Goal: Information Seeking & Learning: Learn about a topic

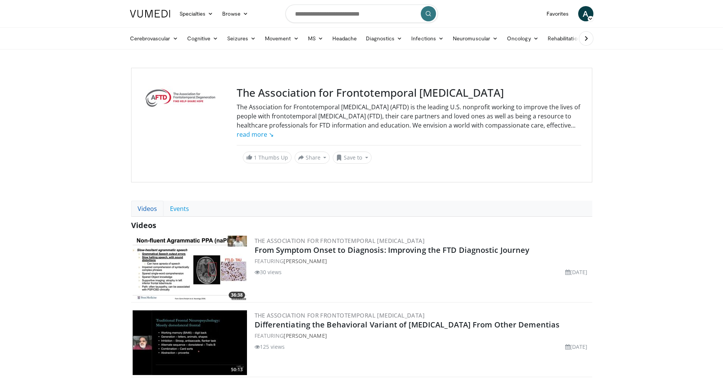
click at [149, 215] on link "Videos" at bounding box center [147, 209] width 32 height 16
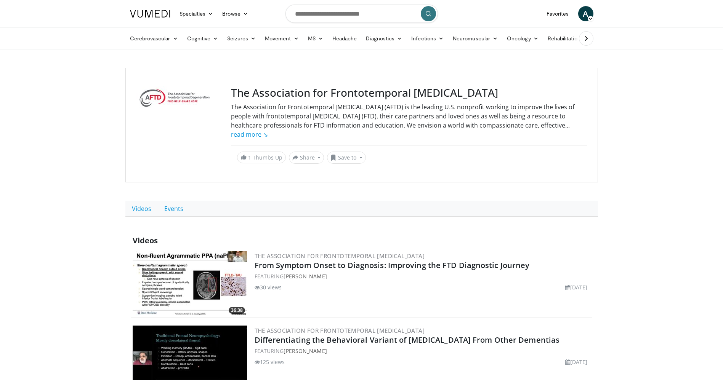
click at [591, 18] on icon at bounding box center [590, 18] width 5 height 5
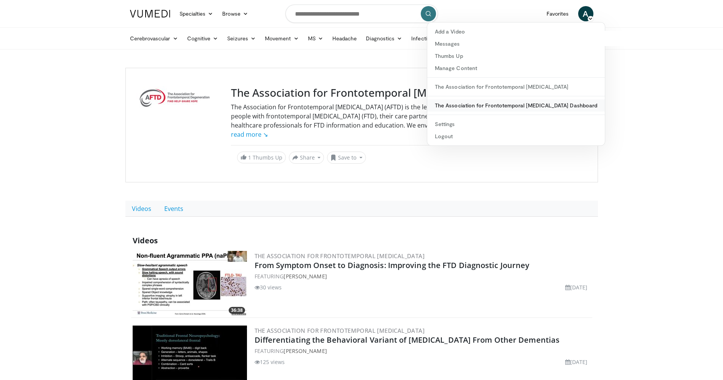
click at [477, 106] on link "The Association for Frontotemporal [MEDICAL_DATA] Dashboard" at bounding box center [516, 105] width 178 height 12
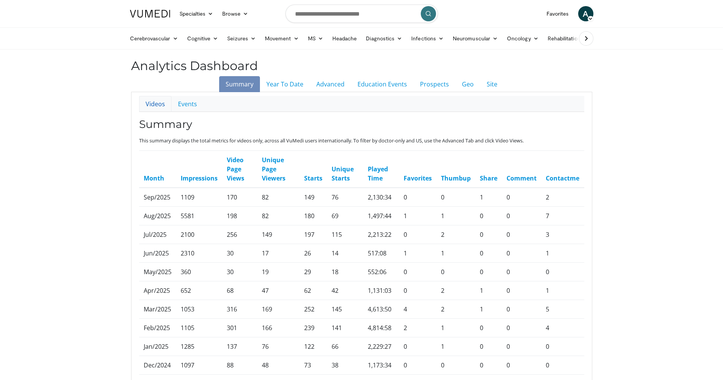
click at [158, 107] on link "Videos" at bounding box center [155, 104] width 32 height 16
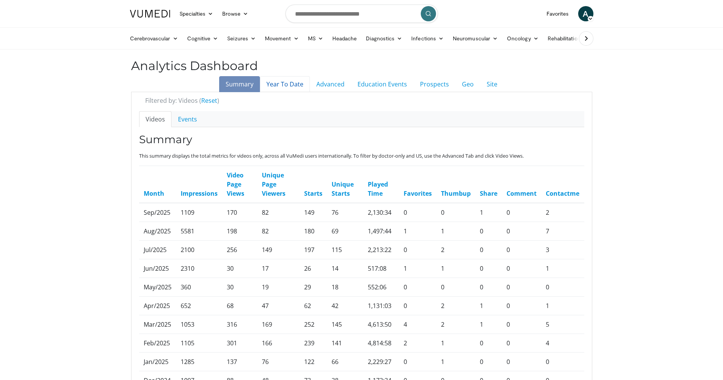
click at [292, 89] on link "Year To Date" at bounding box center [285, 84] width 50 height 16
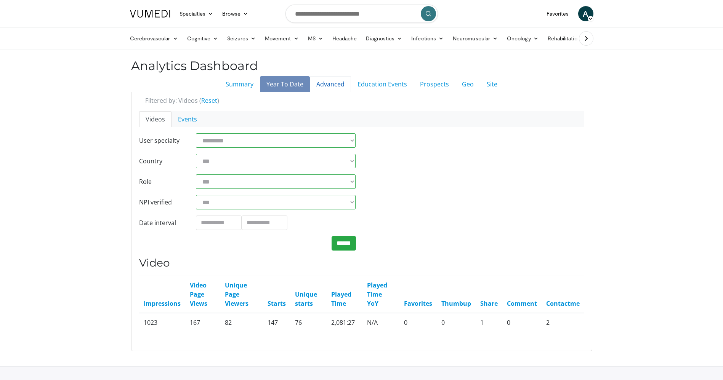
click at [328, 89] on link "Advanced" at bounding box center [330, 84] width 41 height 16
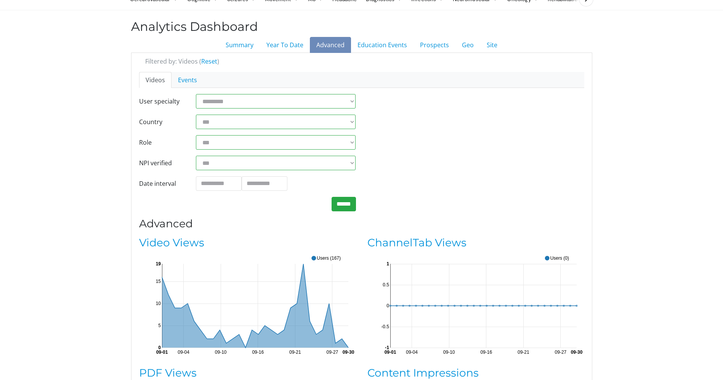
scroll to position [57, 0]
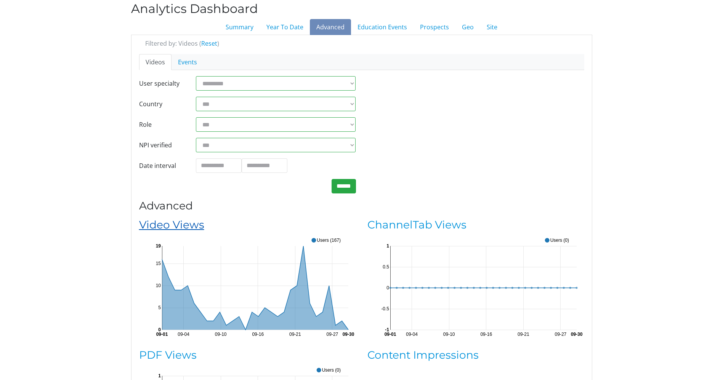
click at [195, 228] on link "Video Views" at bounding box center [171, 224] width 65 height 13
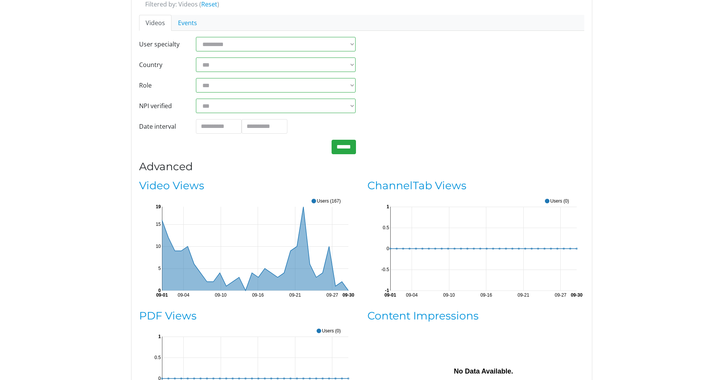
scroll to position [114, 0]
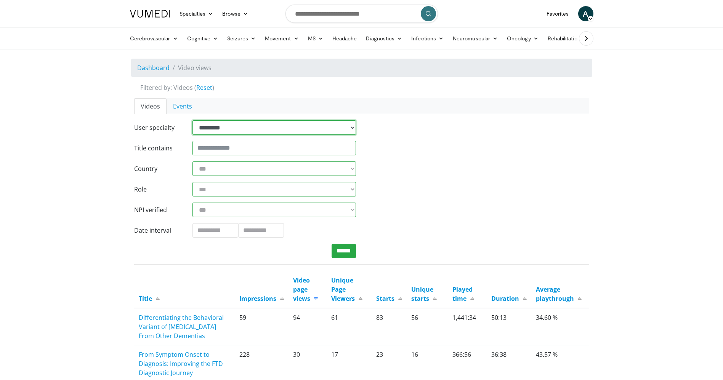
click at [259, 130] on select "**********" at bounding box center [273, 127] width 163 height 14
click at [429, 139] on div "**********" at bounding box center [361, 189] width 466 height 138
click at [218, 231] on input "**********" at bounding box center [215, 230] width 46 height 14
click at [199, 133] on th "«" at bounding box center [199, 134] width 11 height 11
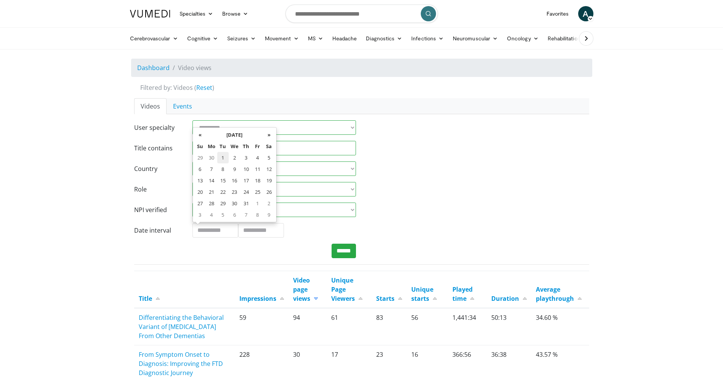
click at [218, 160] on td "1" at bounding box center [222, 157] width 11 height 11
type input "**********"
click at [275, 234] on input "**********" at bounding box center [261, 230] width 46 height 14
click at [267, 203] on td "30" at bounding box center [268, 203] width 11 height 11
click at [339, 251] on input "******" at bounding box center [343, 251] width 24 height 14
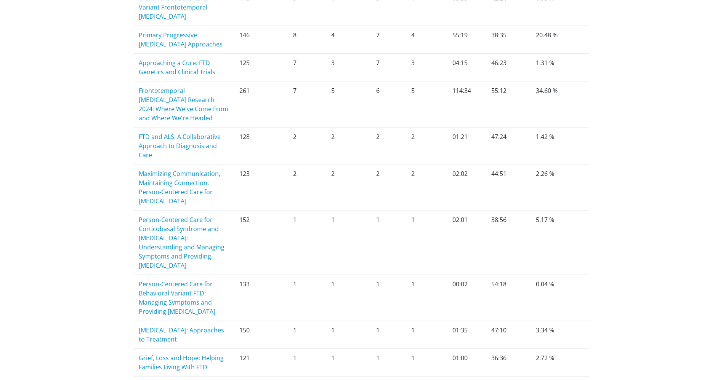
scroll to position [1058, 0]
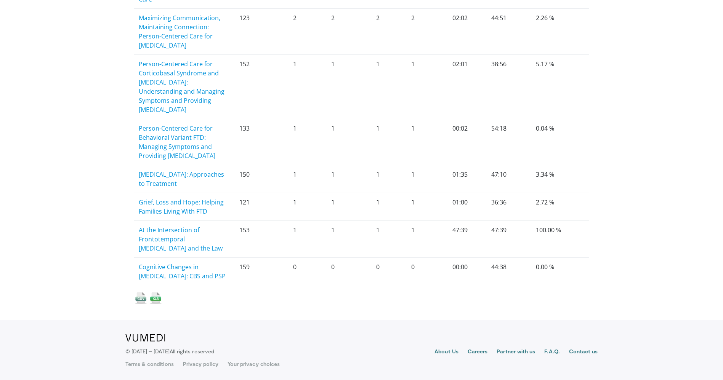
click at [157, 301] on img at bounding box center [155, 297] width 13 height 13
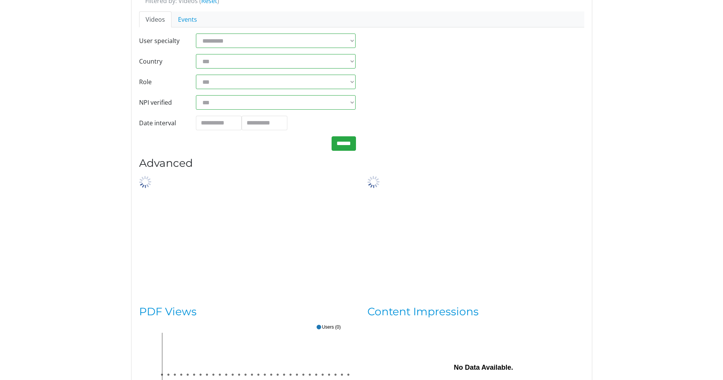
scroll to position [57, 0]
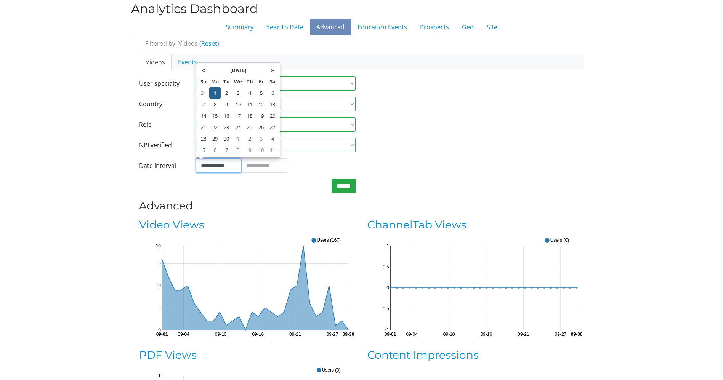
click at [234, 168] on input "**********" at bounding box center [219, 165] width 46 height 14
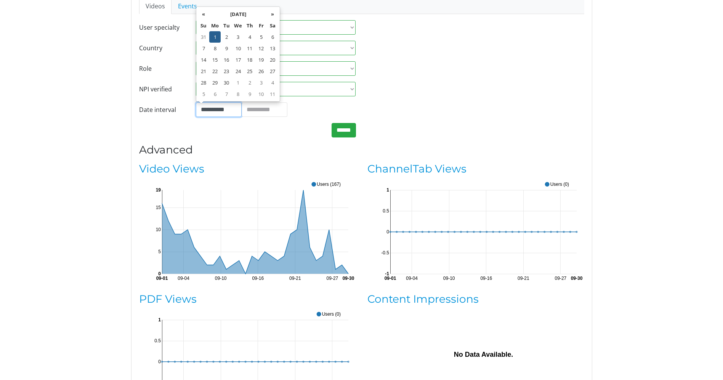
scroll to position [138, 0]
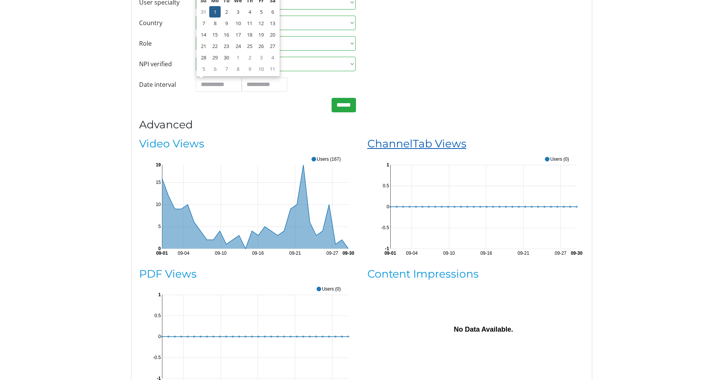
click at [430, 142] on link "ChannelTab Views" at bounding box center [416, 143] width 99 height 13
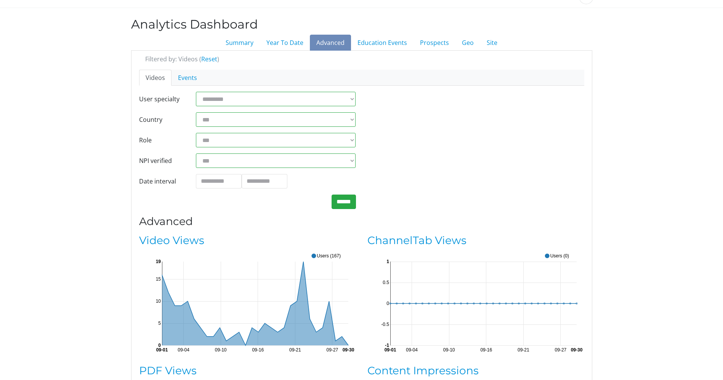
scroll to position [0, 0]
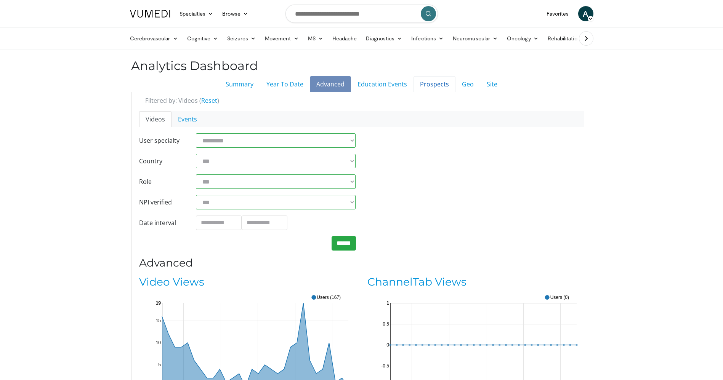
click at [430, 88] on link "Prospects" at bounding box center [434, 84] width 42 height 16
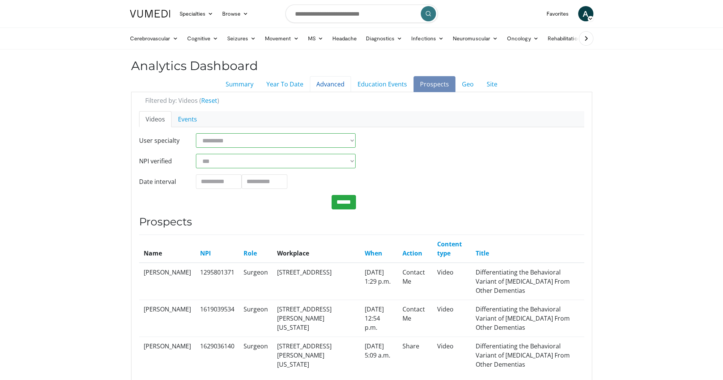
click at [338, 86] on link "Advanced" at bounding box center [330, 84] width 41 height 16
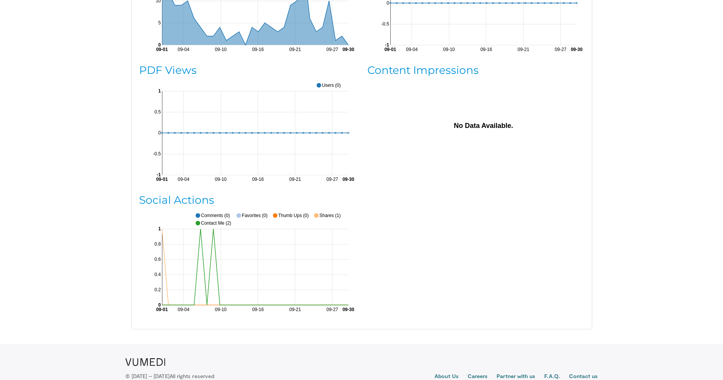
scroll to position [343, 0]
click at [193, 199] on link "Social Actions" at bounding box center [176, 199] width 75 height 13
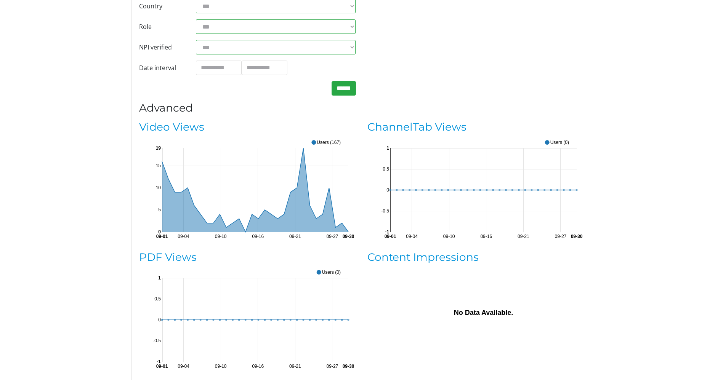
scroll to position [0, 0]
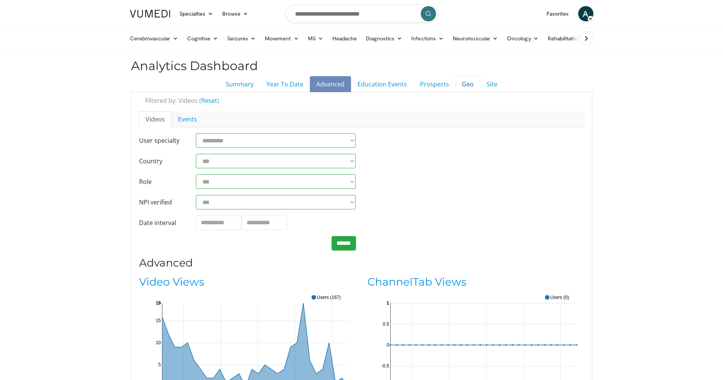
click at [461, 88] on link "Geo" at bounding box center [467, 84] width 25 height 16
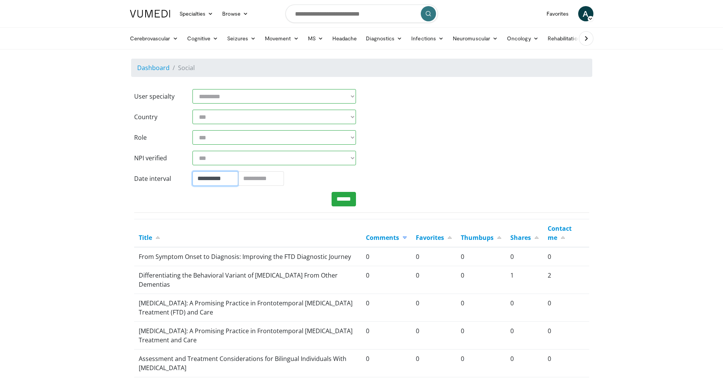
click at [222, 186] on input "**********" at bounding box center [215, 178] width 46 height 14
click at [201, 87] on th "«" at bounding box center [199, 82] width 11 height 11
click at [224, 107] on td "1" at bounding box center [222, 105] width 11 height 11
type input "**********"
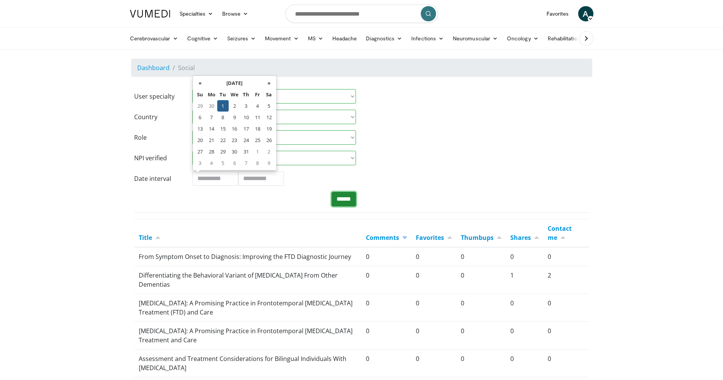
click at [349, 204] on input "******" at bounding box center [343, 199] width 24 height 14
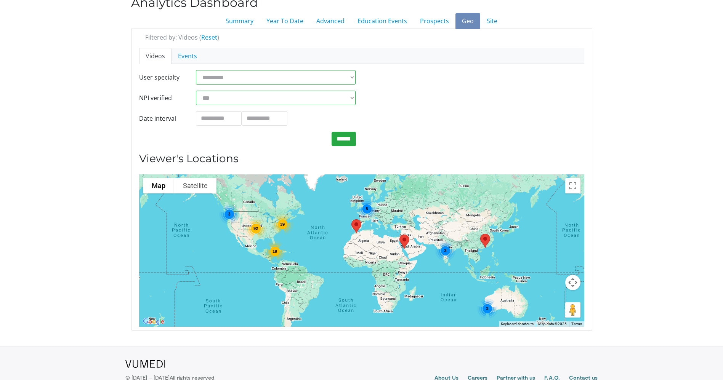
scroll to position [90, 0]
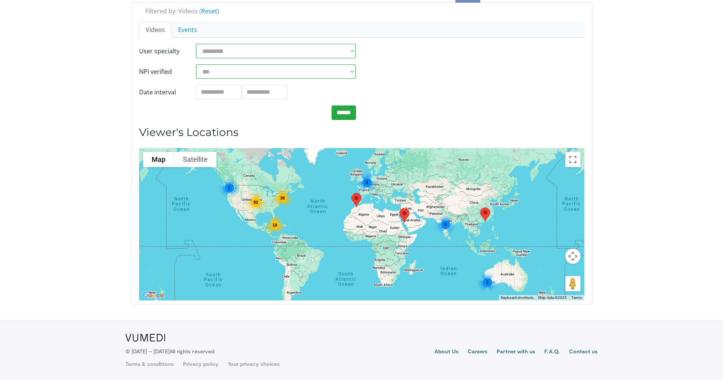
click at [574, 168] on div "92 39 3 19 5 3 3" at bounding box center [361, 224] width 445 height 152
click at [573, 159] on button "Toggle fullscreen view" at bounding box center [572, 159] width 15 height 15
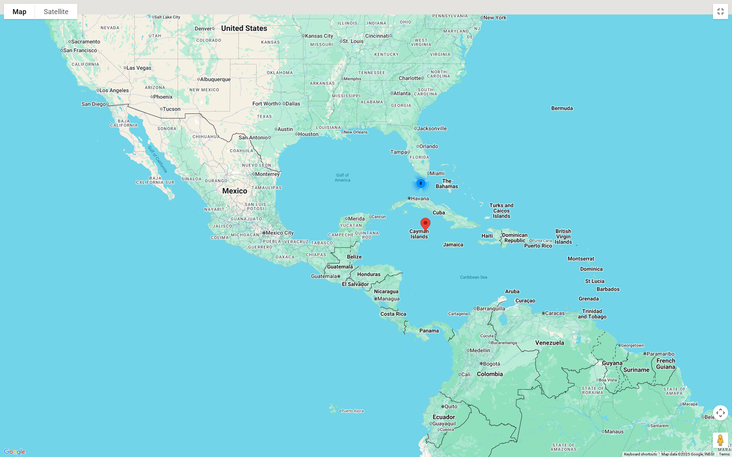
drag, startPoint x: 205, startPoint y: 163, endPoint x: 236, endPoint y: 403, distance: 242.1
click at [236, 380] on div "8" at bounding box center [366, 228] width 732 height 457
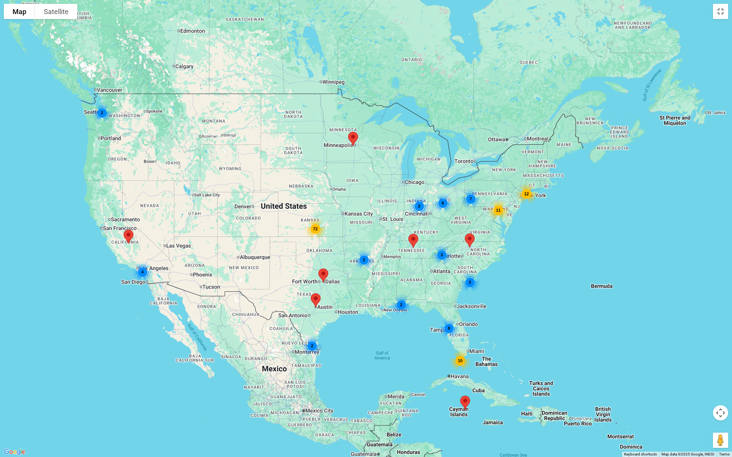
drag, startPoint x: 125, startPoint y: 266, endPoint x: 131, endPoint y: 351, distance: 85.5
click at [131, 351] on div "10 72 3 3 7 4 12 2 11 6 8 2 2 2 2" at bounding box center [366, 228] width 732 height 457
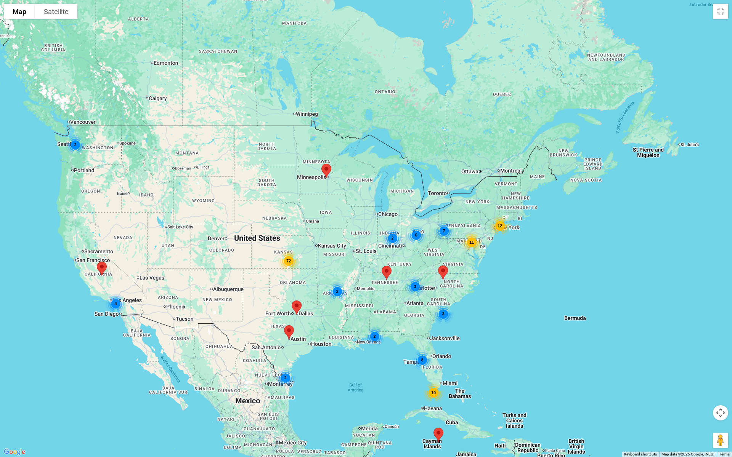
drag, startPoint x: 110, startPoint y: 333, endPoint x: 82, endPoint y: 368, distance: 45.2
click at [82, 368] on div "10 72 3 3 7 4 12 2 11 6 8 2 2 2 2" at bounding box center [366, 228] width 732 height 457
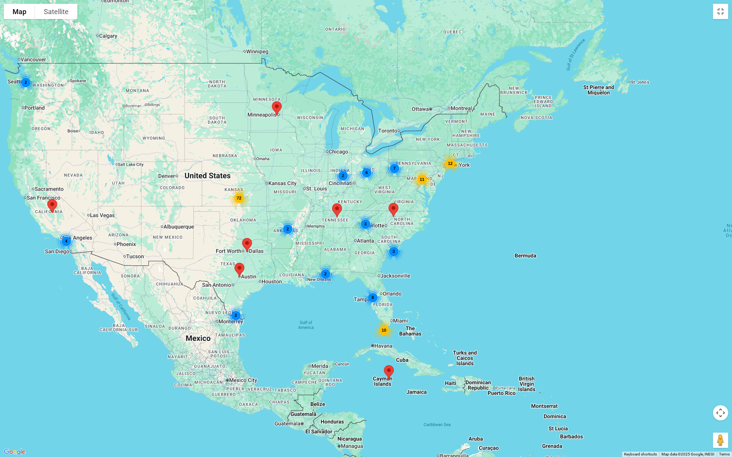
drag, startPoint x: 363, startPoint y: 389, endPoint x: 313, endPoint y: 323, distance: 82.8
click at [313, 323] on div "10 72 3 3 7 4 12 2 11 6 8 2 2 2 2" at bounding box center [366, 228] width 732 height 457
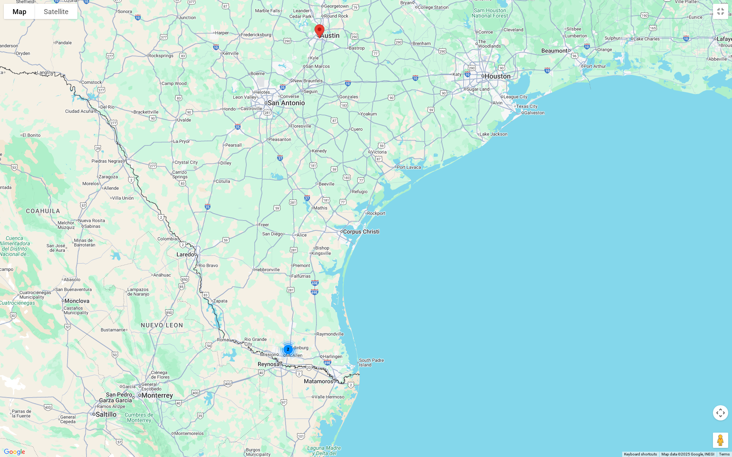
drag, startPoint x: 191, startPoint y: 301, endPoint x: 330, endPoint y: 379, distance: 159.1
click at [320, 380] on div "2" at bounding box center [366, 228] width 732 height 457
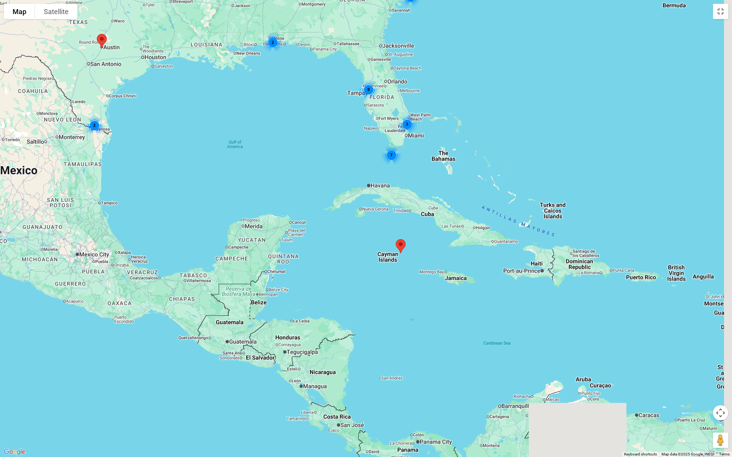
drag, startPoint x: 480, startPoint y: 411, endPoint x: 214, endPoint y: 159, distance: 366.8
click at [213, 158] on div "69 3 4 4 6 4 3 8 2 2 7 3 3 2 2" at bounding box center [366, 228] width 732 height 457
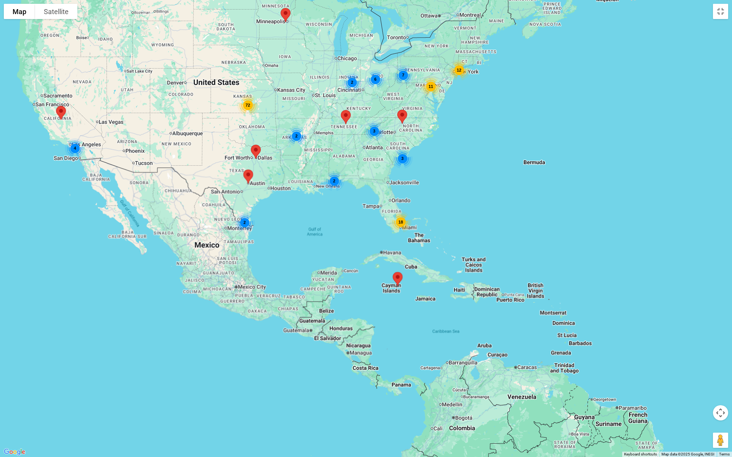
drag, startPoint x: 419, startPoint y: 295, endPoint x: 382, endPoint y: 317, distance: 43.7
click at [382, 317] on div "72 3 3 7 4 12 2 11 18 6 2 2 2 2" at bounding box center [366, 228] width 732 height 457
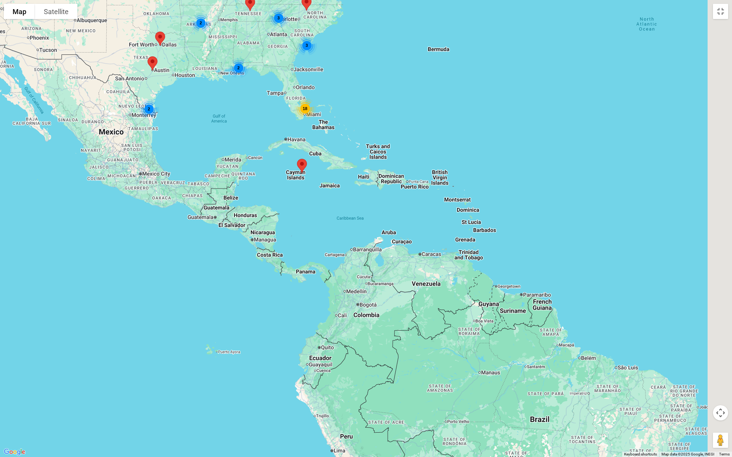
drag, startPoint x: 495, startPoint y: 351, endPoint x: 385, endPoint y: 215, distance: 174.5
click at [362, 195] on div "72 3 3 7 4 12 2 11 18 6 2 2 2 2" at bounding box center [366, 228] width 732 height 457
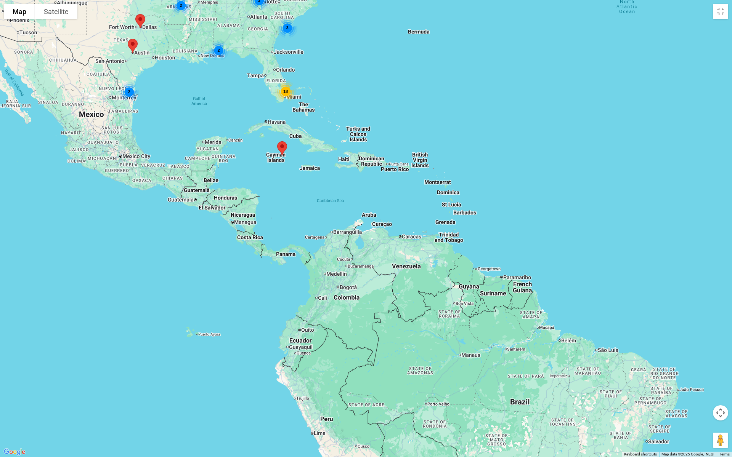
drag, startPoint x: 495, startPoint y: 314, endPoint x: 416, endPoint y: 193, distance: 144.6
click at [416, 193] on div "72 3 3 7 4 12 2 11 18 6 2 2 2 2" at bounding box center [366, 228] width 732 height 457
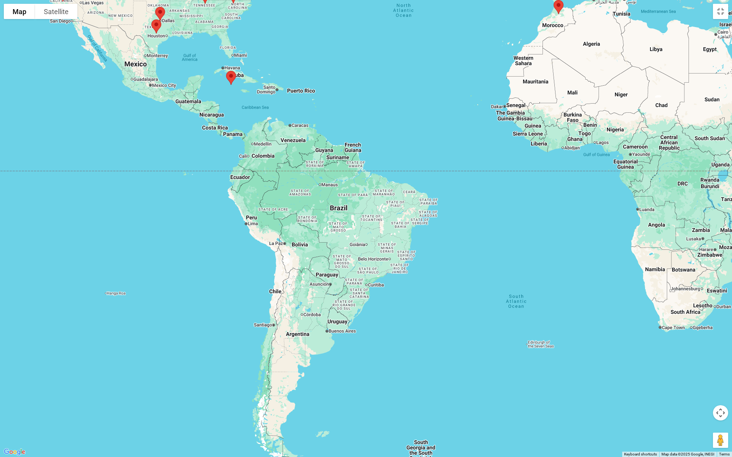
drag, startPoint x: 437, startPoint y: 253, endPoint x: 460, endPoint y: 366, distance: 115.1
click at [459, 365] on div at bounding box center [366, 228] width 732 height 457
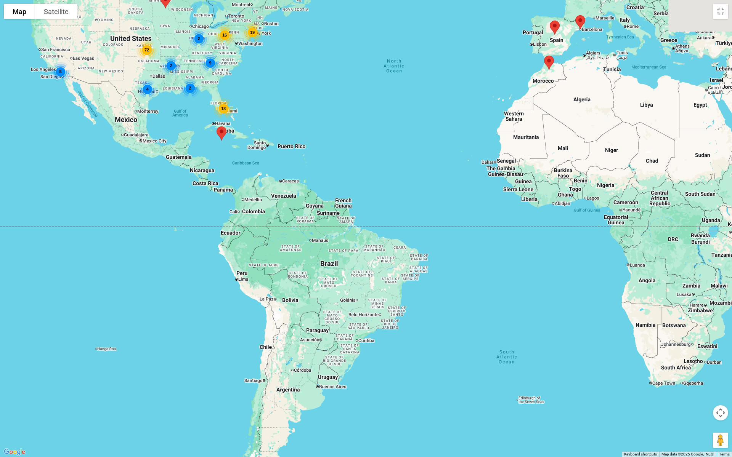
drag, startPoint x: 451, startPoint y: 298, endPoint x: 439, endPoint y: 387, distance: 89.6
click at [439, 380] on div "72 9 16 5 19 18 4 2 2 2" at bounding box center [366, 228] width 732 height 457
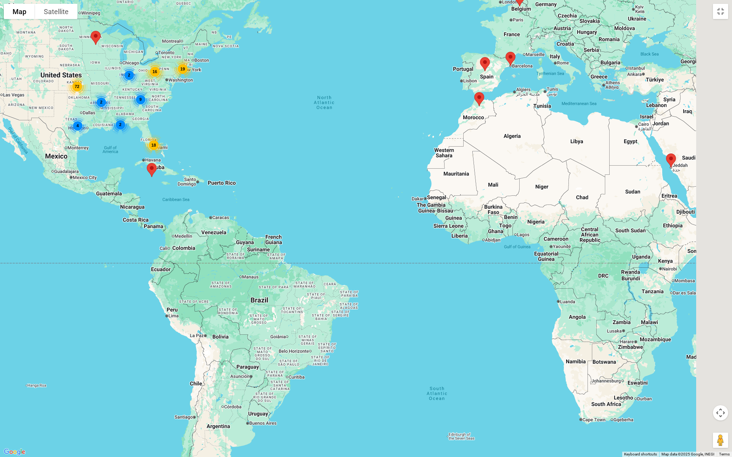
drag, startPoint x: 427, startPoint y: 247, endPoint x: 320, endPoint y: 138, distance: 153.3
click at [302, 121] on div "72 9 16 5 19 18 4 2 2 2 2 2" at bounding box center [366, 228] width 732 height 457
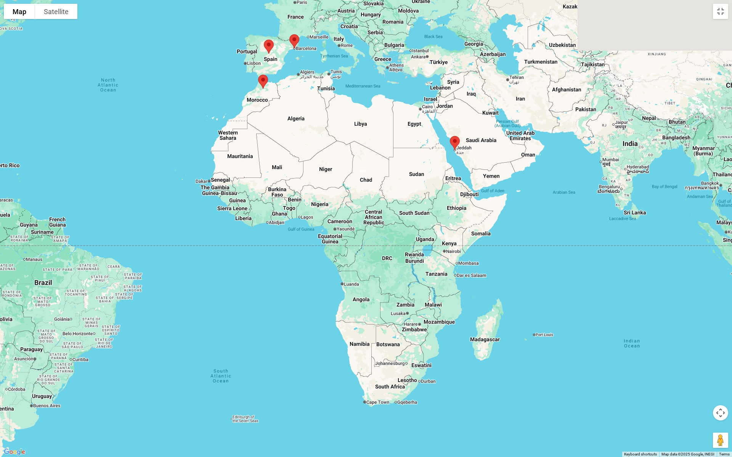
drag, startPoint x: 459, startPoint y: 292, endPoint x: 313, endPoint y: 399, distance: 181.0
click at [313, 380] on div "72 9 16 5 19 18 4 2 2 2 2 2" at bounding box center [366, 228] width 732 height 457
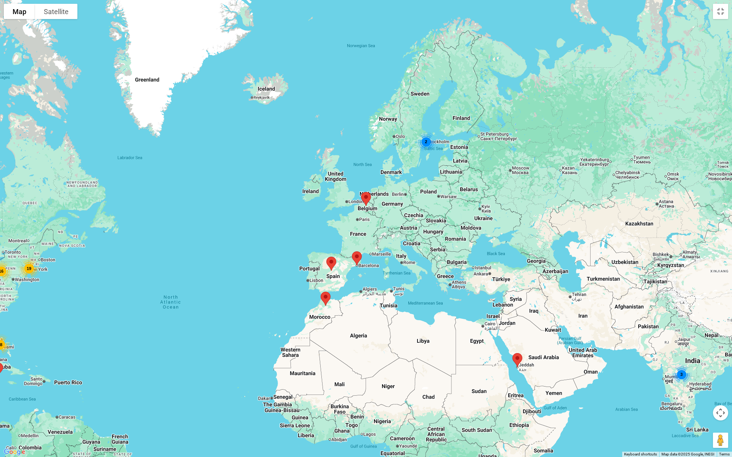
drag, startPoint x: 309, startPoint y: 247, endPoint x: 370, endPoint y: 422, distance: 185.1
click at [370, 380] on div "72 9 16 5 19 18 4 2 2 2 2 2 3" at bounding box center [366, 228] width 732 height 457
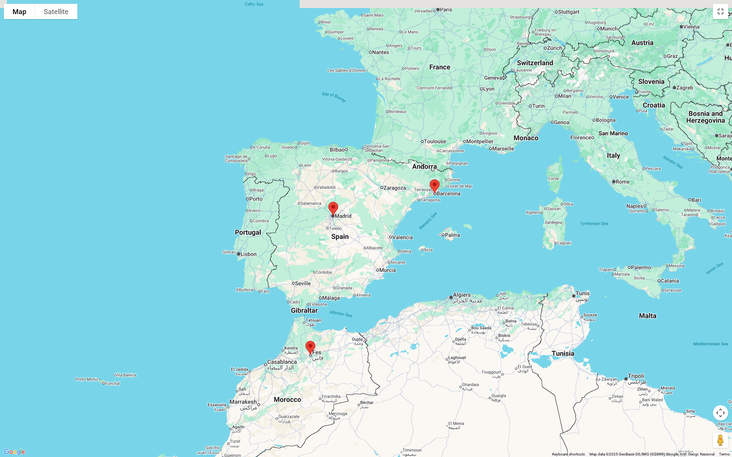
drag, startPoint x: 399, startPoint y: 289, endPoint x: 377, endPoint y: 361, distance: 75.3
click at [376, 368] on div at bounding box center [366, 228] width 732 height 457
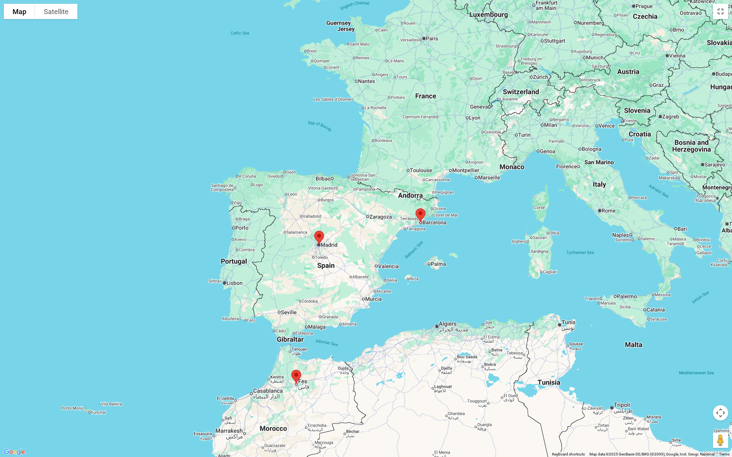
click at [459, 236] on div at bounding box center [366, 228] width 732 height 457
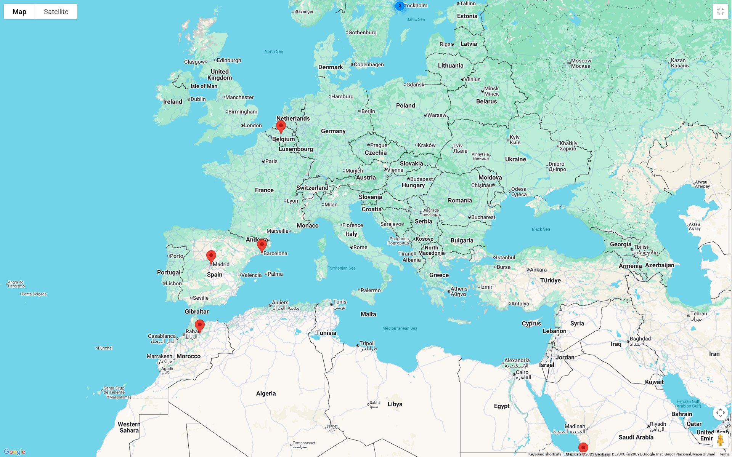
drag, startPoint x: 512, startPoint y: 259, endPoint x: 309, endPoint y: 255, distance: 202.4
click at [309, 290] on div "2" at bounding box center [366, 228] width 732 height 457
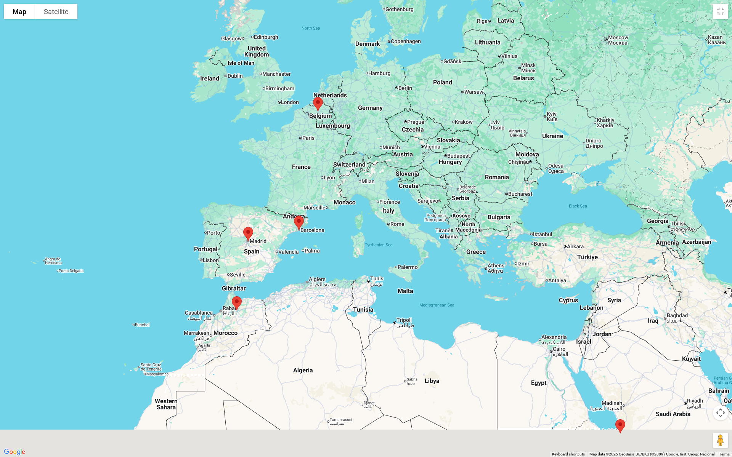
drag, startPoint x: 475, startPoint y: 357, endPoint x: 335, endPoint y: 155, distance: 245.6
click at [336, 155] on div "2" at bounding box center [366, 228] width 732 height 457
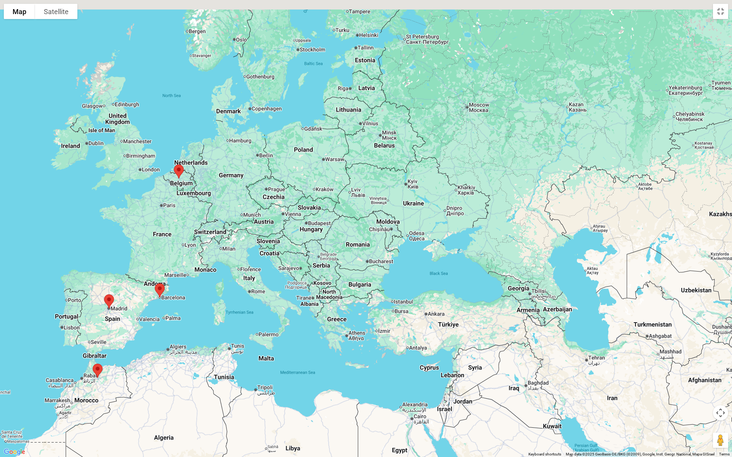
drag, startPoint x: 365, startPoint y: 214, endPoint x: 434, endPoint y: 445, distance: 241.0
click at [434, 380] on div at bounding box center [366, 228] width 732 height 457
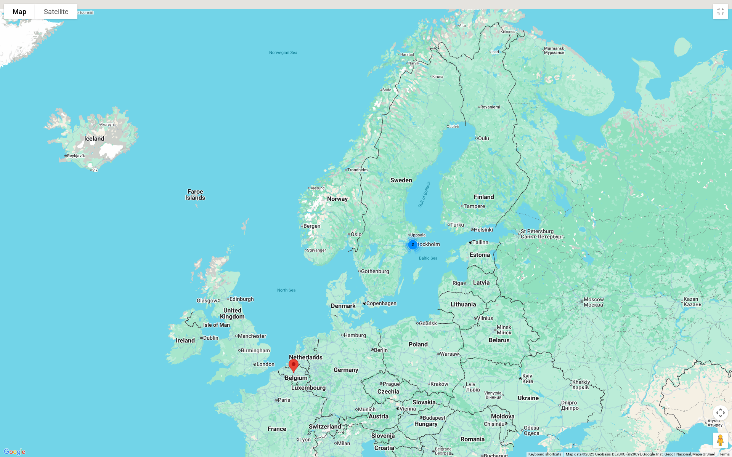
drag, startPoint x: 338, startPoint y: 238, endPoint x: 377, endPoint y: 307, distance: 79.7
click at [377, 307] on div "2" at bounding box center [366, 228] width 732 height 457
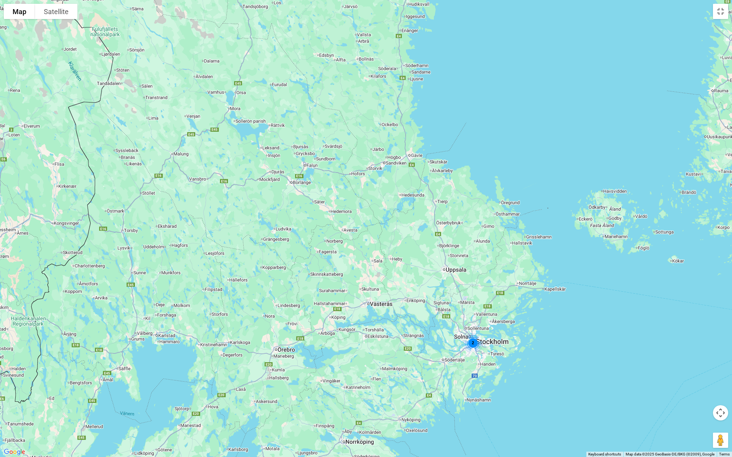
drag, startPoint x: 434, startPoint y: 381, endPoint x: 407, endPoint y: 354, distance: 38.3
click at [386, 359] on div "2" at bounding box center [366, 228] width 732 height 457
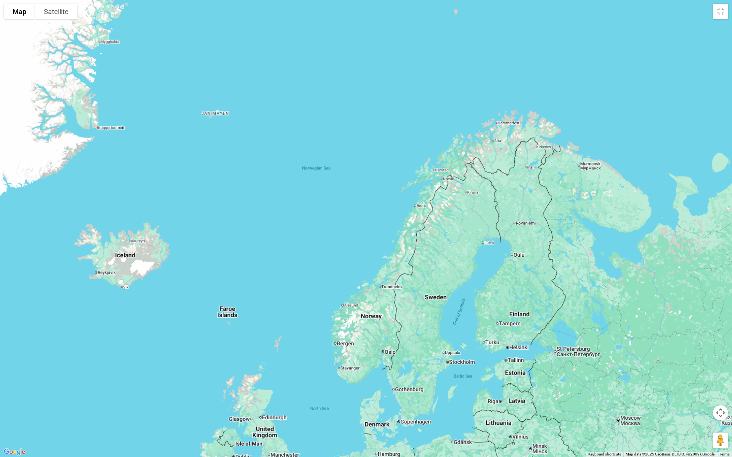
drag, startPoint x: 482, startPoint y: 392, endPoint x: 434, endPoint y: 239, distance: 160.1
click at [436, 246] on div at bounding box center [366, 228] width 732 height 457
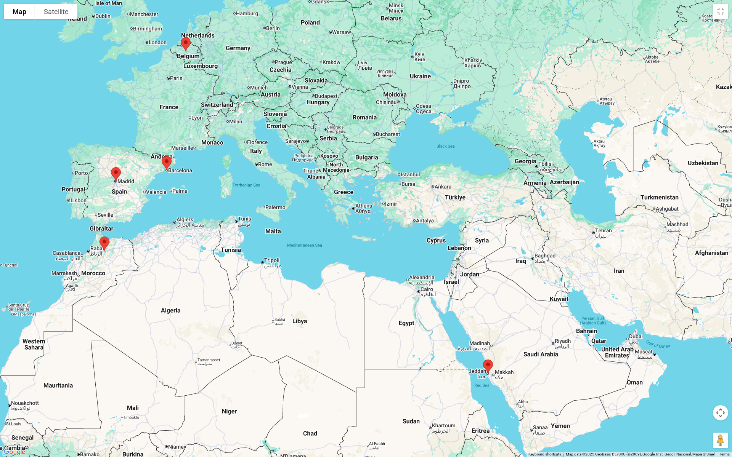
drag, startPoint x: 444, startPoint y: 311, endPoint x: 429, endPoint y: 253, distance: 59.9
click at [429, 253] on div "2" at bounding box center [366, 228] width 732 height 457
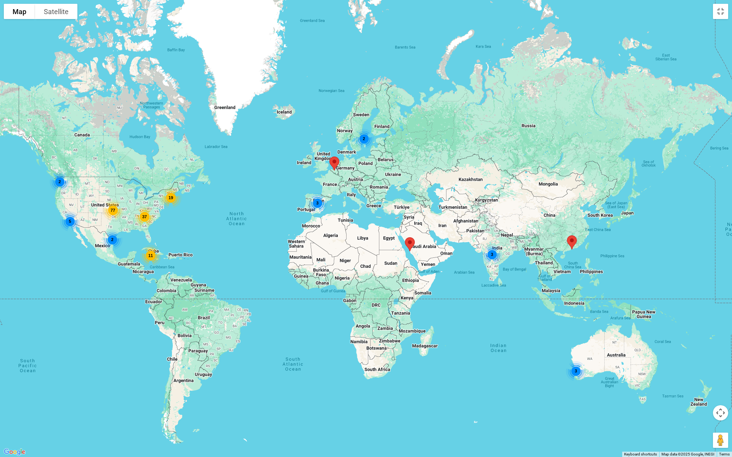
drag, startPoint x: 490, startPoint y: 345, endPoint x: 432, endPoint y: 300, distance: 73.5
click at [433, 300] on div "77 37 5 3 11 2 19 3 3 2 2" at bounding box center [366, 228] width 732 height 457
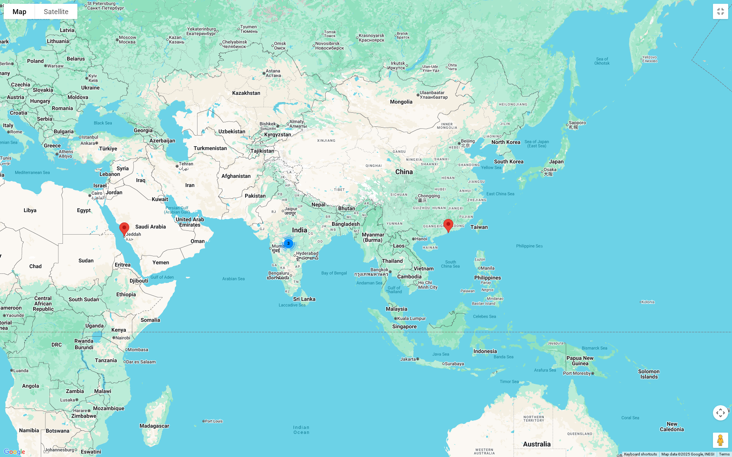
drag, startPoint x: 532, startPoint y: 289, endPoint x: 349, endPoint y: 295, distance: 182.6
click at [349, 295] on div "3 2" at bounding box center [366, 228] width 732 height 457
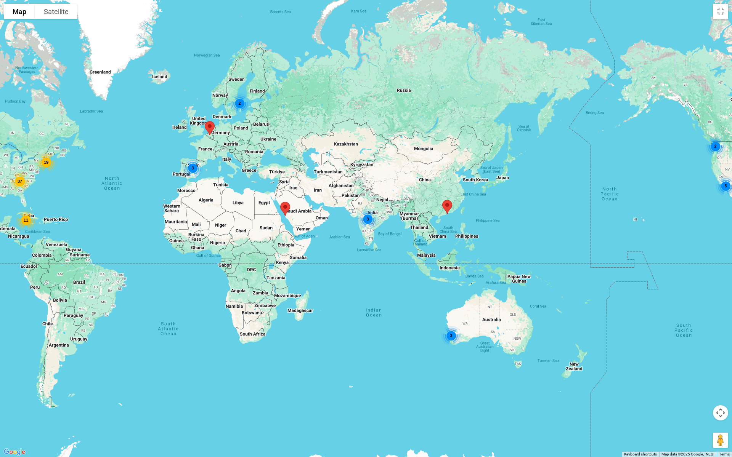
drag, startPoint x: 464, startPoint y: 351, endPoint x: 461, endPoint y: 279, distance: 72.5
click at [461, 279] on div "77 37 5 3 11 2 19 3 3 2 2" at bounding box center [366, 228] width 732 height 457
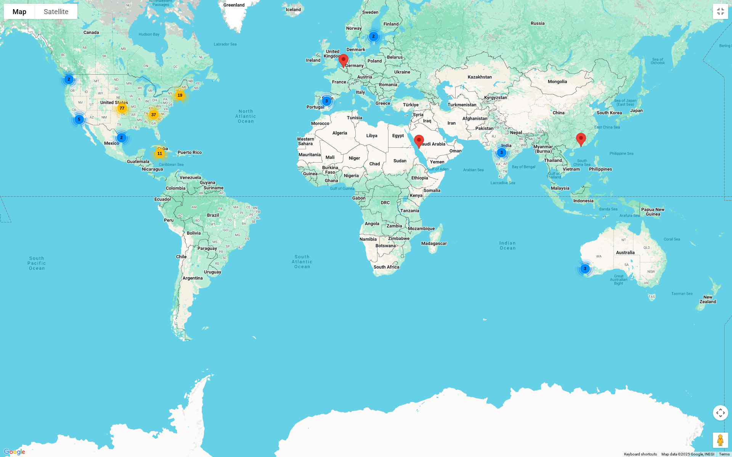
drag, startPoint x: 358, startPoint y: 349, endPoint x: 497, endPoint y: 279, distance: 155.1
click at [497, 279] on div "77 37 5 3 11 2 19 3 3 2 2" at bounding box center [366, 228] width 732 height 457
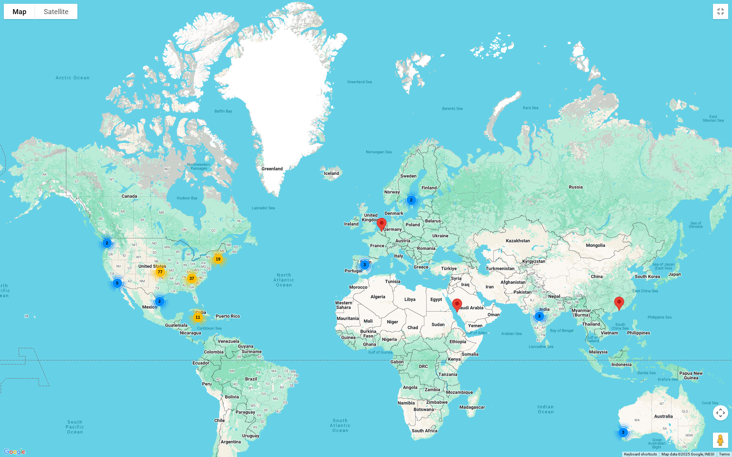
drag, startPoint x: 361, startPoint y: 275, endPoint x: 393, endPoint y: 427, distance: 155.4
click at [393, 380] on div "77 37 5 3 11 2 19 3 3 2 2" at bounding box center [366, 228] width 732 height 457
drag, startPoint x: 353, startPoint y: 357, endPoint x: 400, endPoint y: 365, distance: 47.4
click at [396, 362] on div "77 37 5 3 11 2 19 3 3 2 2" at bounding box center [366, 228] width 732 height 457
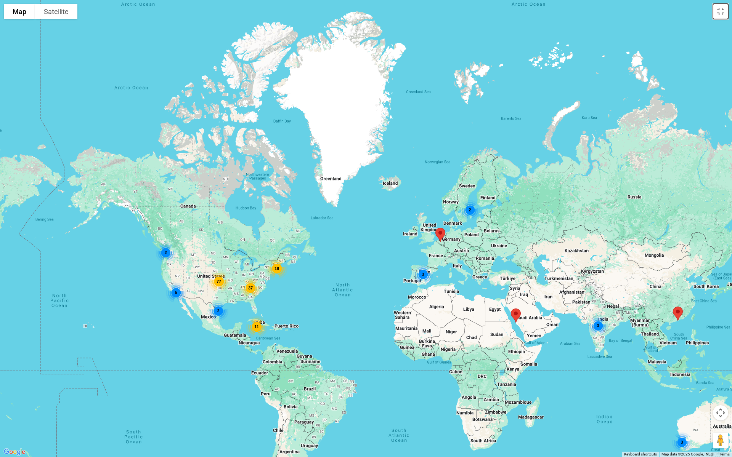
click at [718, 14] on button "Toggle fullscreen view" at bounding box center [719, 11] width 15 height 15
